Goal: Transaction & Acquisition: Purchase product/service

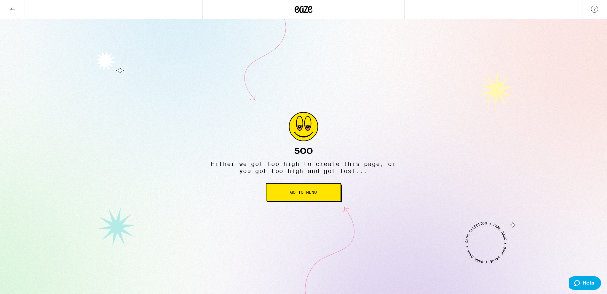
click at [273, 187] on button "Go to Menu" at bounding box center [303, 193] width 75 height 18
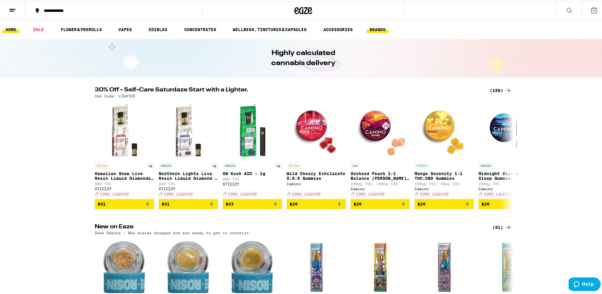
drag, startPoint x: 380, startPoint y: 26, endPoint x: 377, endPoint y: 28, distance: 3.5
click at [380, 27] on button "BRANDS" at bounding box center [378, 28] width 22 height 7
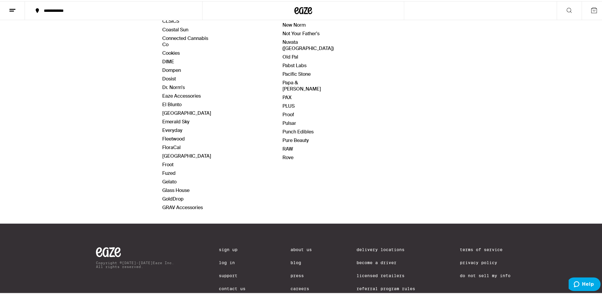
scroll to position [296, 0]
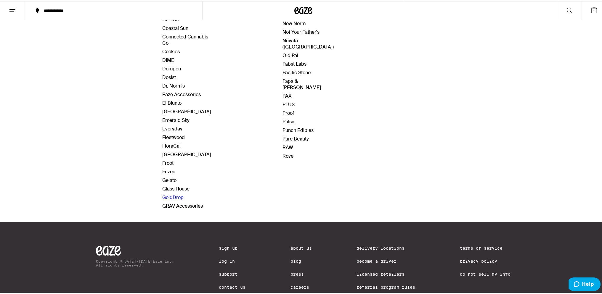
click at [163, 193] on link "GoldDrop" at bounding box center [172, 196] width 21 height 6
